Goal: Transaction & Acquisition: Purchase product/service

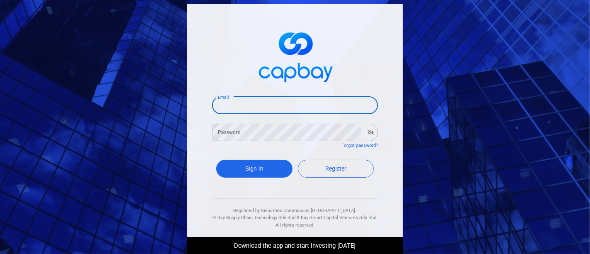
click at [256, 107] on input "Email" at bounding box center [295, 105] width 166 height 17
type input "[EMAIL_ADDRESS][DOMAIN_NAME]"
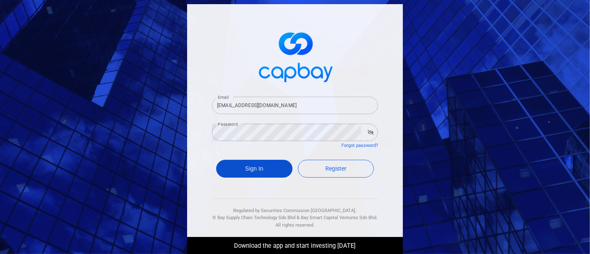
click at [258, 165] on button "Sign In" at bounding box center [254, 169] width 76 height 18
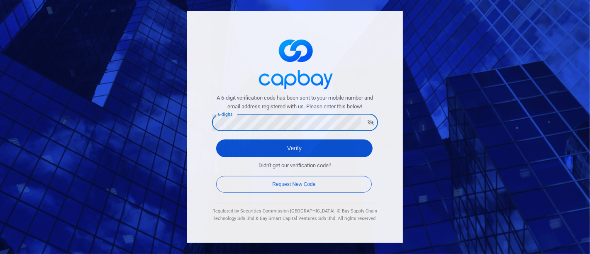
click at [279, 144] on button "Verify" at bounding box center [294, 148] width 156 height 18
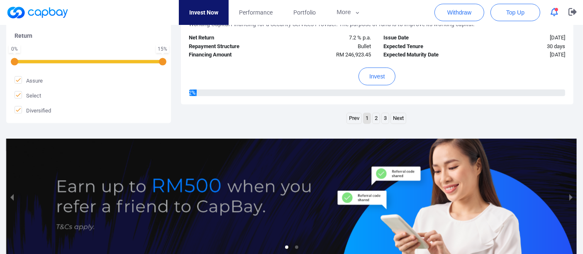
scroll to position [1413, 0]
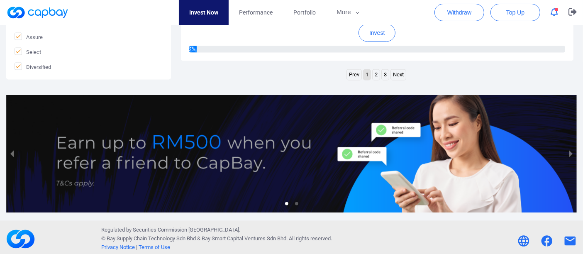
click at [382, 70] on link "3" at bounding box center [384, 75] width 7 height 10
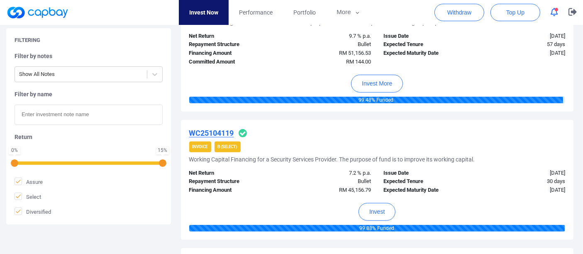
scroll to position [332, 0]
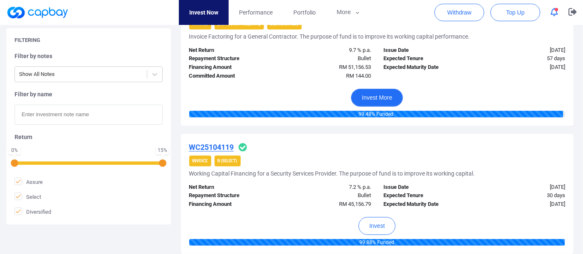
click at [385, 99] on button "Invest More" at bounding box center [377, 98] width 52 height 18
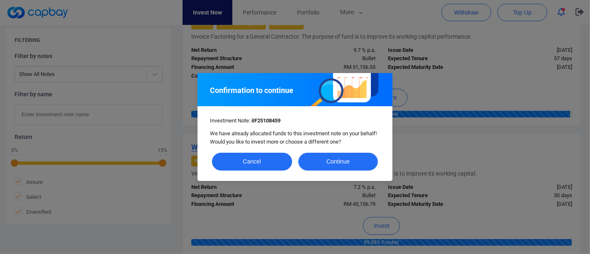
click at [354, 163] on button "Continue" at bounding box center [338, 162] width 80 height 18
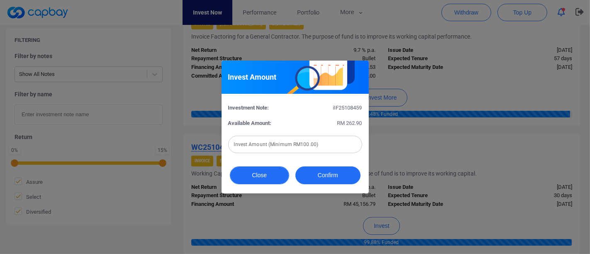
click at [264, 175] on button "Close" at bounding box center [259, 175] width 59 height 18
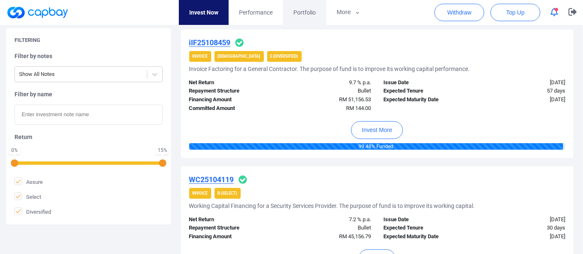
scroll to position [285, 0]
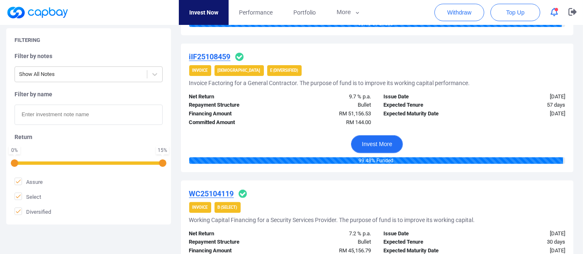
click at [382, 145] on button "Invest More" at bounding box center [377, 144] width 52 height 18
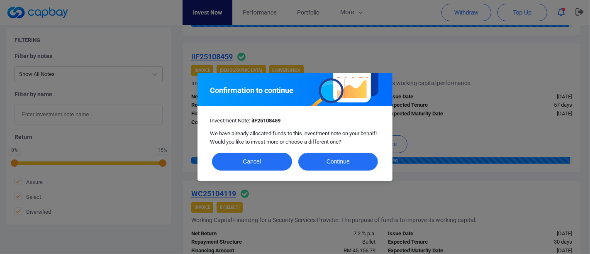
click at [343, 165] on button "Continue" at bounding box center [338, 162] width 80 height 18
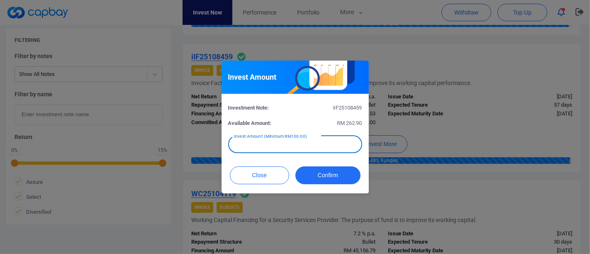
click at [322, 148] on input "text" at bounding box center [295, 144] width 134 height 17
type input "RM 156"
click at [324, 177] on button "Confirm" at bounding box center [327, 175] width 65 height 18
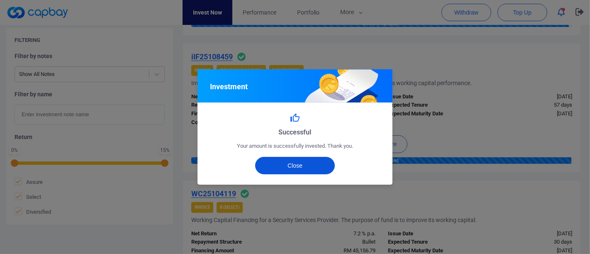
click at [288, 168] on button "Close" at bounding box center [295, 165] width 80 height 17
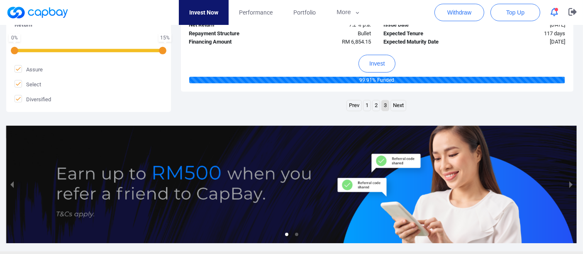
scroll to position [608, 0]
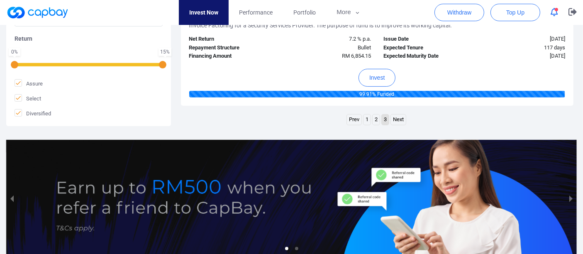
click at [376, 116] on link "2" at bounding box center [375, 119] width 7 height 10
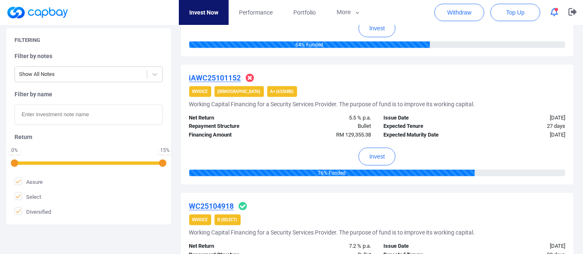
scroll to position [1299, 0]
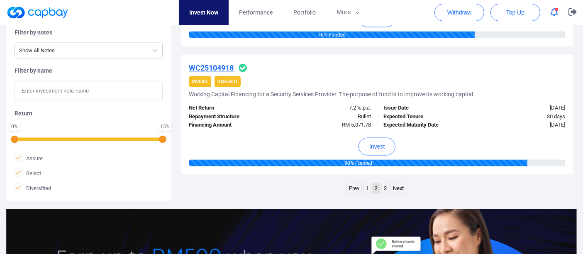
click at [384, 194] on link "3" at bounding box center [384, 188] width 7 height 10
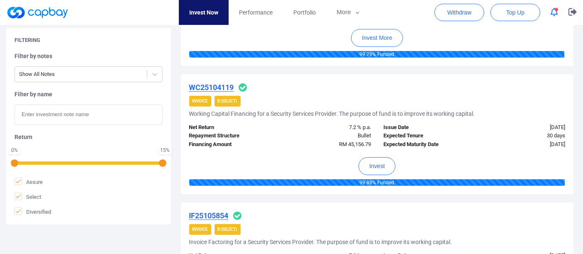
scroll to position [529, 0]
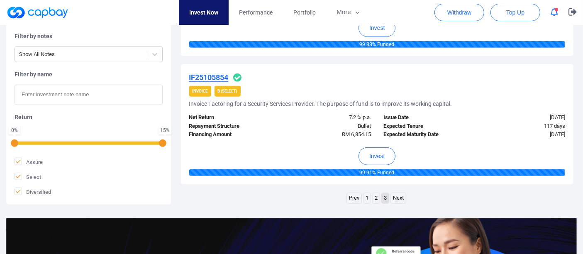
click at [376, 193] on link "2" at bounding box center [375, 198] width 7 height 10
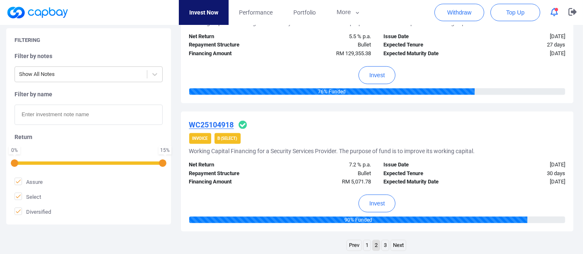
scroll to position [1359, 0]
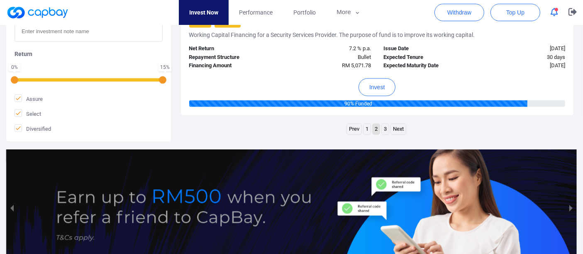
click at [367, 134] on link "1" at bounding box center [366, 129] width 7 height 10
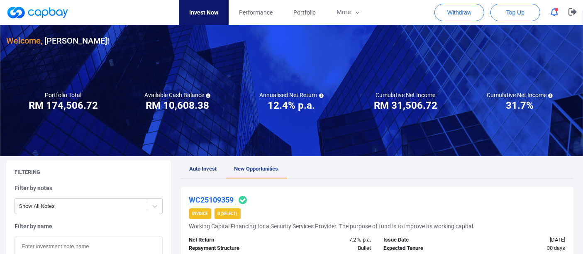
scroll to position [0, 0]
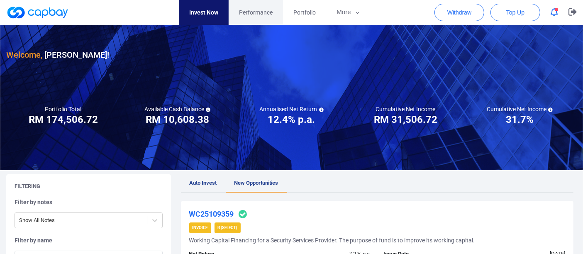
click at [260, 13] on span "Performance" at bounding box center [256, 12] width 34 height 9
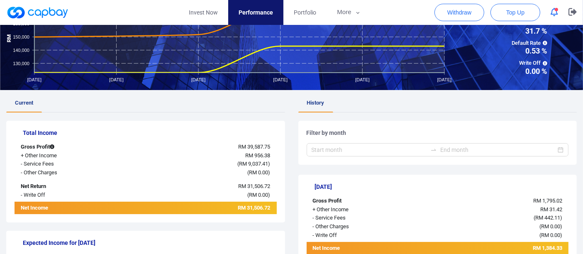
scroll to position [46, 0]
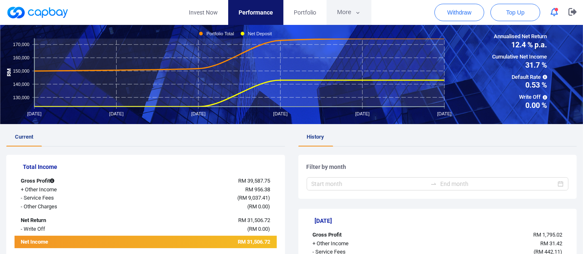
click at [345, 12] on button "More" at bounding box center [348, 12] width 44 height 25
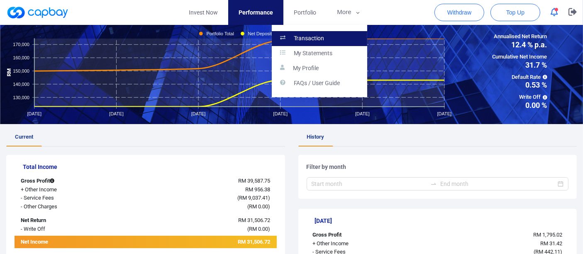
click at [323, 36] on link "Transaction" at bounding box center [319, 38] width 95 height 15
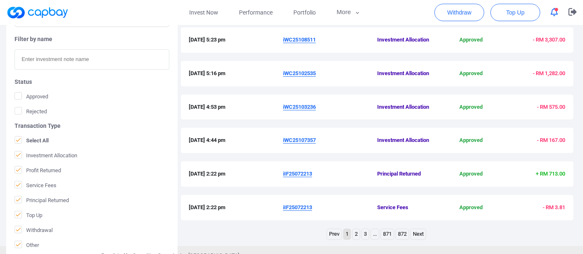
scroll to position [333, 0]
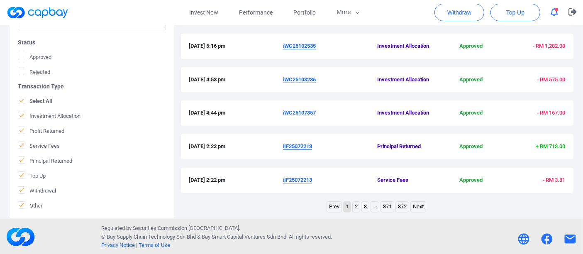
click at [355, 206] on link "2" at bounding box center [355, 207] width 7 height 10
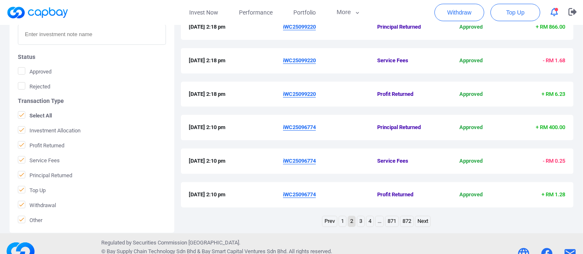
scroll to position [318, 0]
click at [572, 10] on icon "button" at bounding box center [572, 12] width 8 height 8
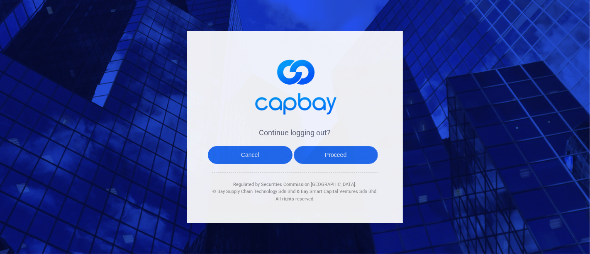
click at [355, 156] on button "Proceed" at bounding box center [336, 155] width 85 height 18
